Goal: Task Accomplishment & Management: Use online tool/utility

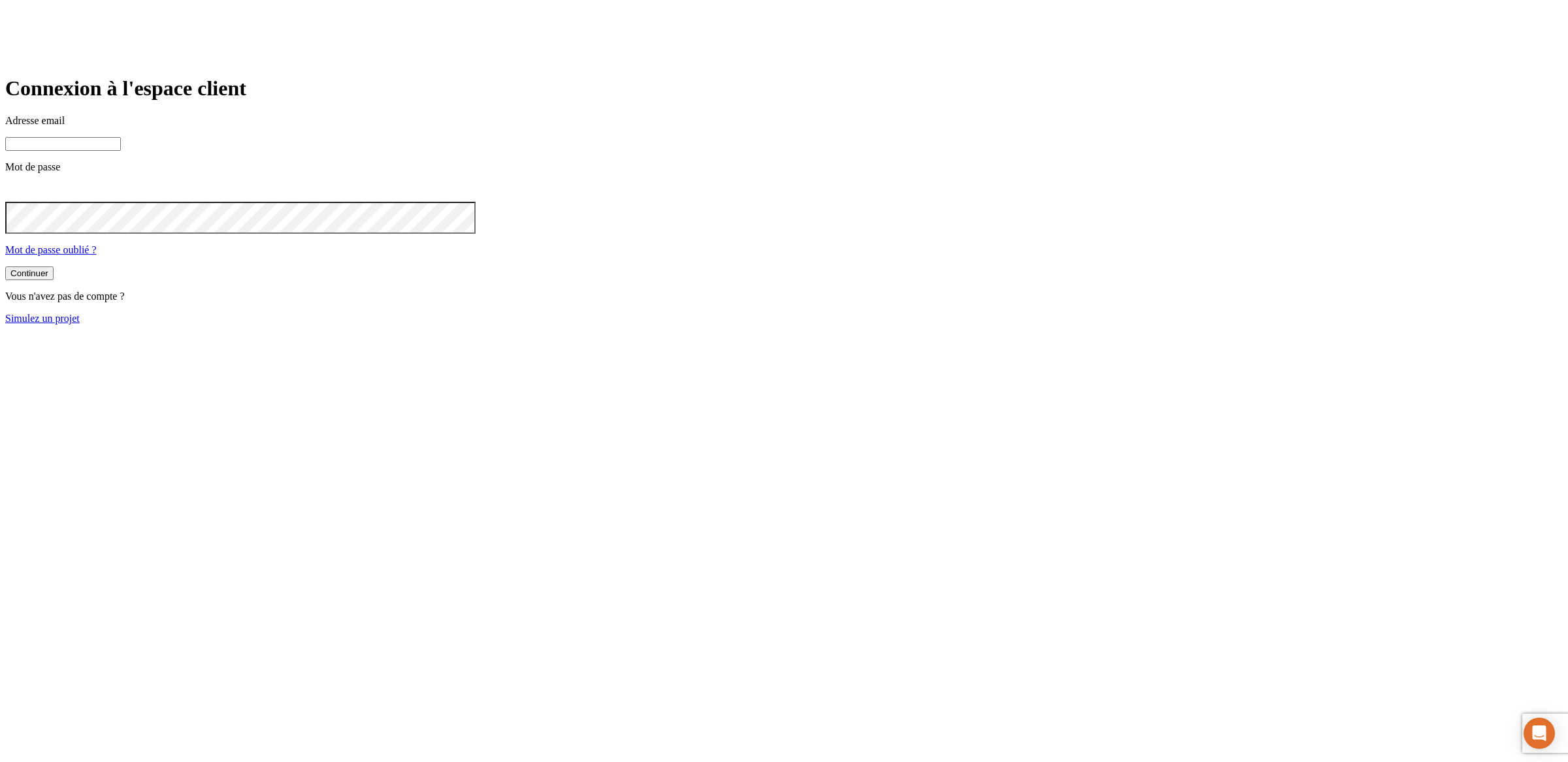
click at [121, 151] on input at bounding box center [63, 144] width 116 height 14
paste input "[PERSON_NAME][DOMAIN_NAME][EMAIL_ADDRESS][DOMAIN_NAME])"
type input "[PERSON_NAME][DOMAIN_NAME][EMAIL_ADDRESS][DOMAIN_NAME]"
click at [5, 269] on button "Continuer" at bounding box center [29, 275] width 48 height 14
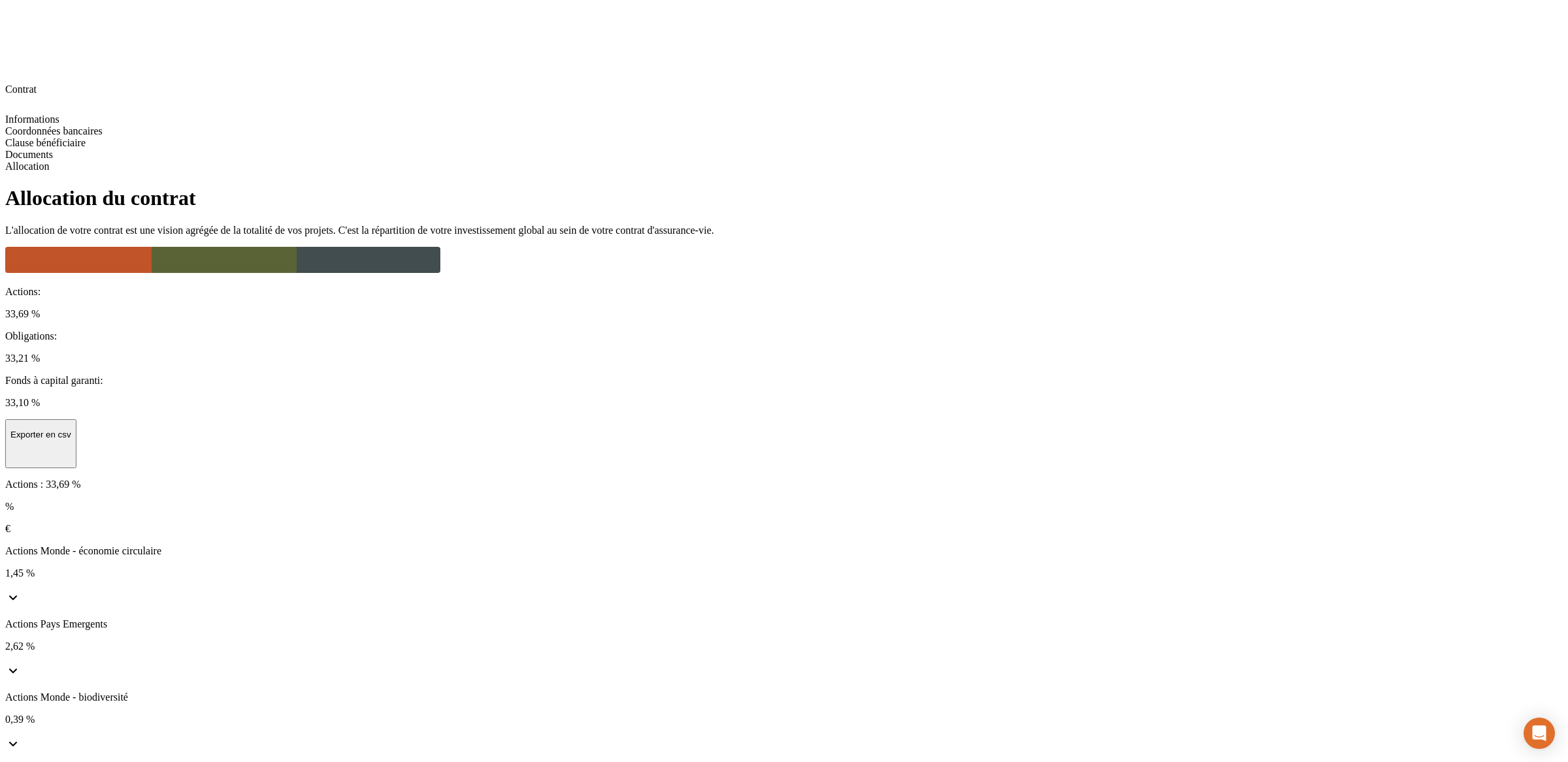
copy p "LU1859445816"
